Goal: Find specific page/section: Find specific page/section

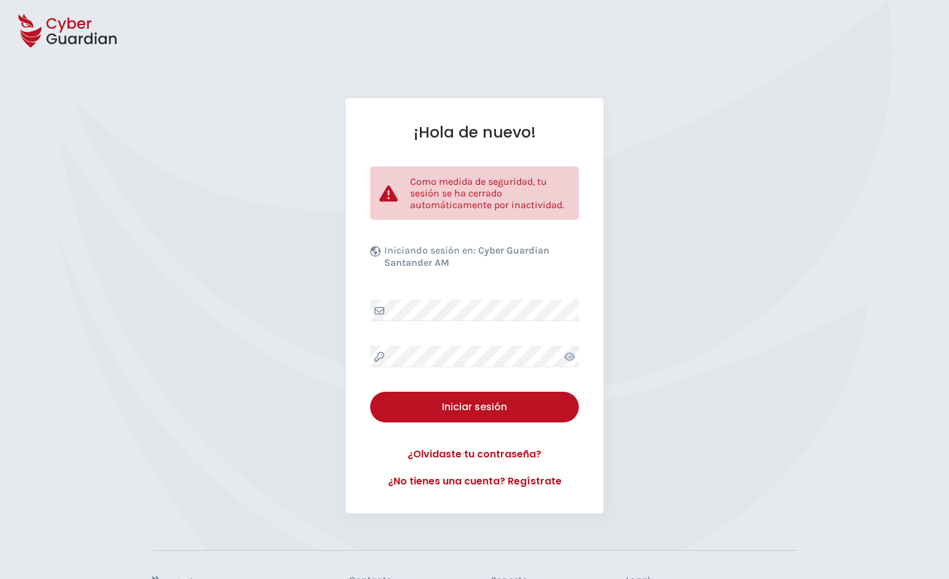
click at [487, 402] on div "Iniciar sesión" at bounding box center [474, 407] width 190 height 15
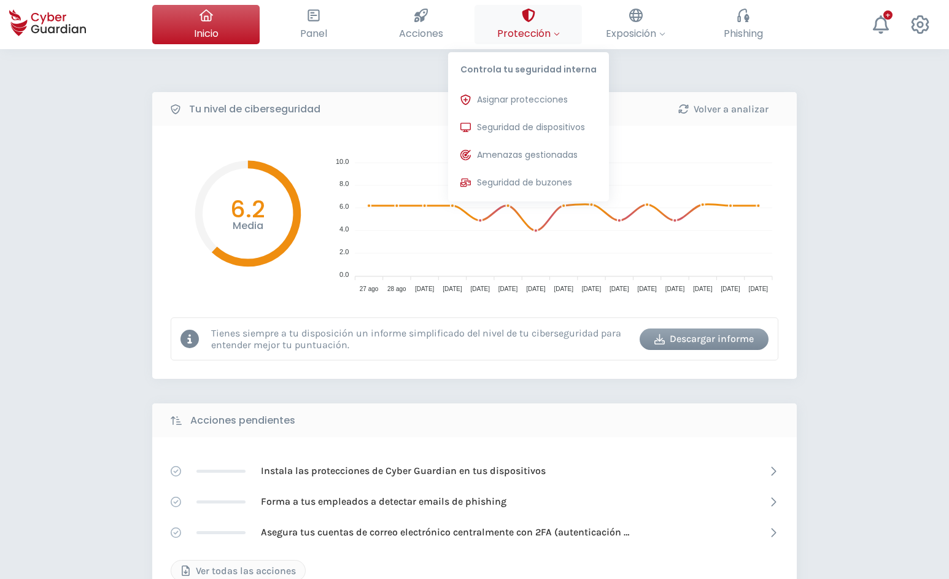
click at [539, 31] on span "Protección" at bounding box center [528, 33] width 63 height 15
click at [500, 127] on span "Seguridad de dispositivos" at bounding box center [531, 127] width 108 height 13
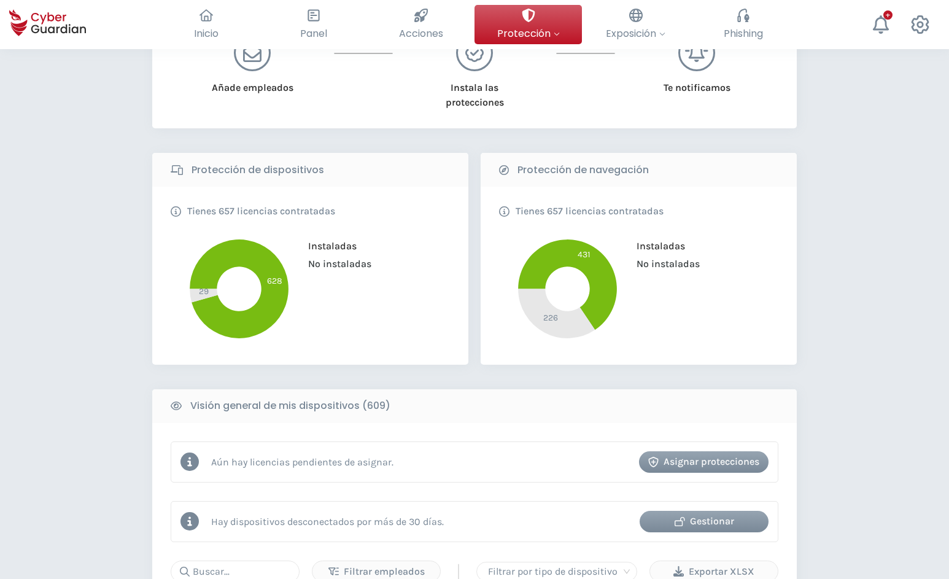
scroll to position [313, 0]
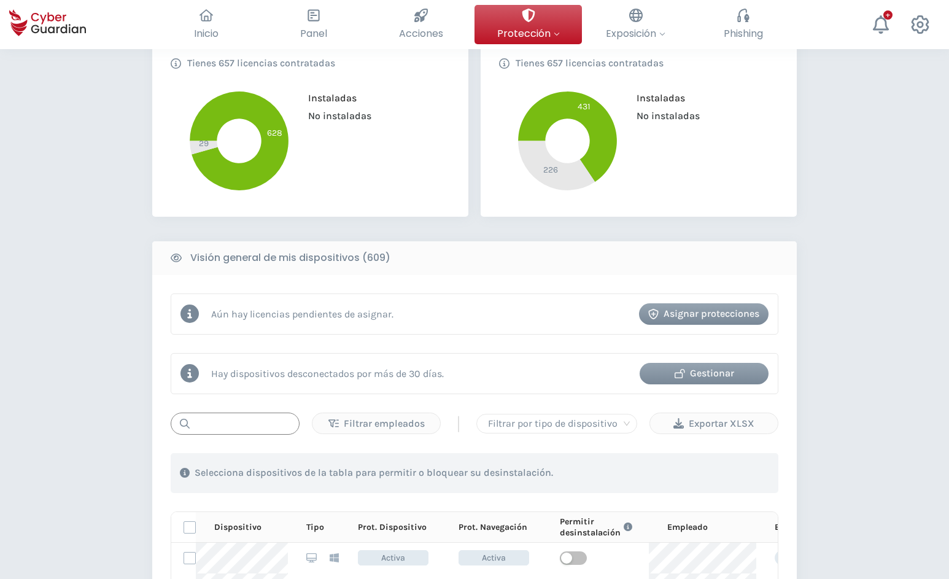
click at [218, 431] on input "text" at bounding box center [235, 424] width 129 height 22
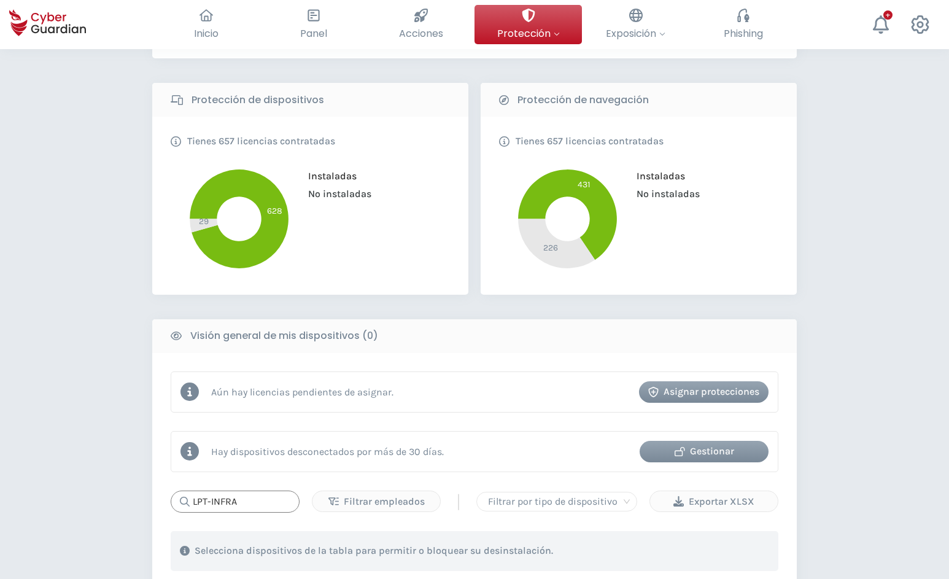
scroll to position [212, 0]
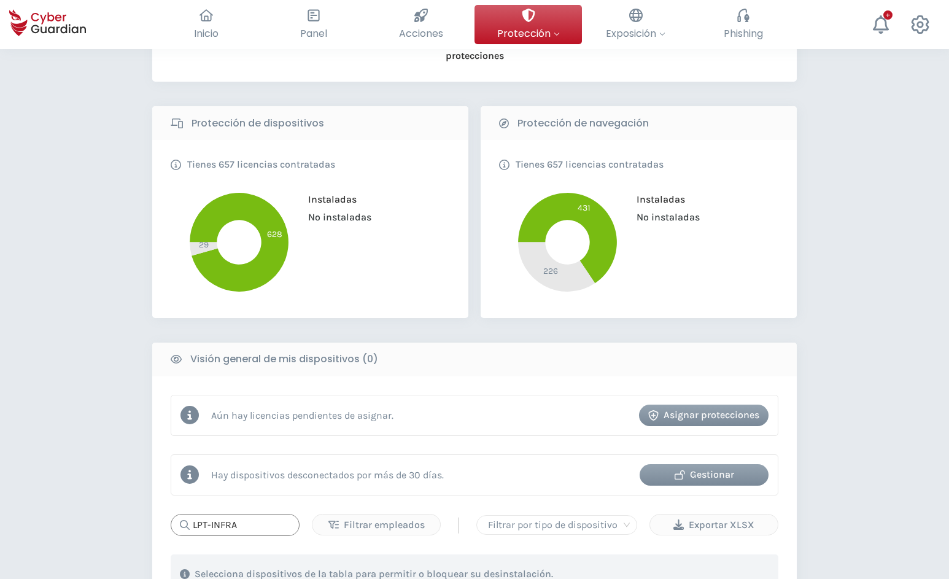
type input "LPT-INFRA"
click at [896, 189] on div "PROTECCIÓN > Seguridad de dispositivos ¿Cómo funciona? Añade empleados Instala …" at bounding box center [474, 396] width 949 height 1118
click at [843, 240] on div "PROTECCIÓN > Seguridad de dispositivos ¿Cómo funciona? Añade empleados Instala …" at bounding box center [474, 396] width 949 height 1118
